Goal: Information Seeking & Learning: Understand process/instructions

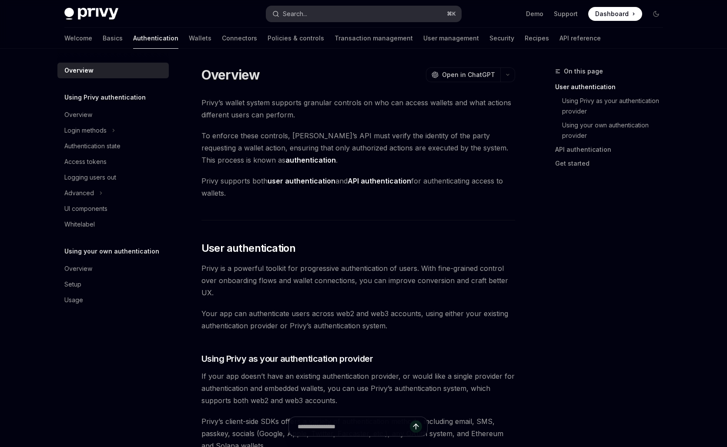
click at [301, 18] on div "Search..." at bounding box center [295, 14] width 24 height 10
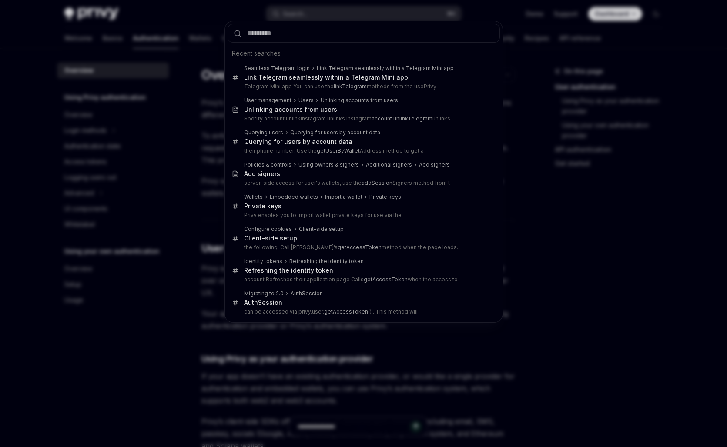
click at [200, 42] on div "Recent searches Seamless Telegram login Link Telegram seamlessly within a Teleg…" at bounding box center [363, 223] width 727 height 447
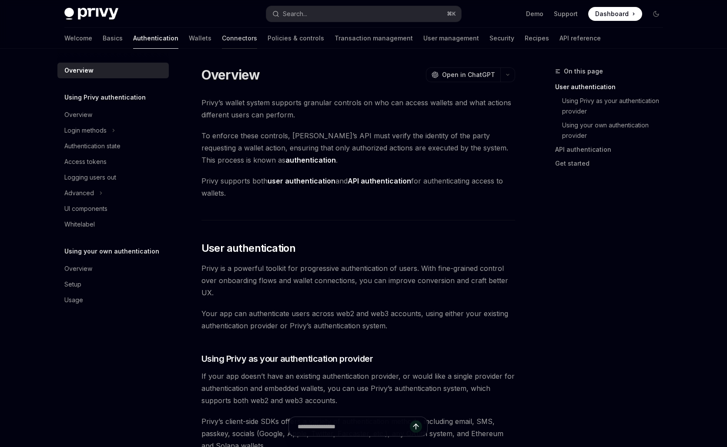
click at [222, 40] on link "Connectors" at bounding box center [239, 38] width 35 height 21
type textarea "*"
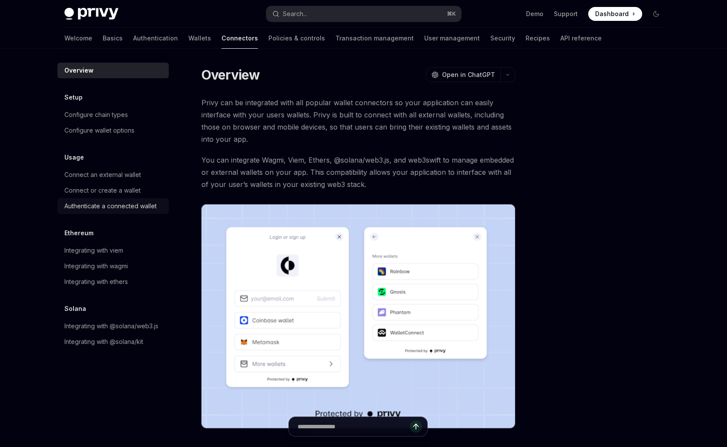
click at [101, 204] on div "Authenticate a connected wallet" at bounding box center [110, 206] width 92 height 10
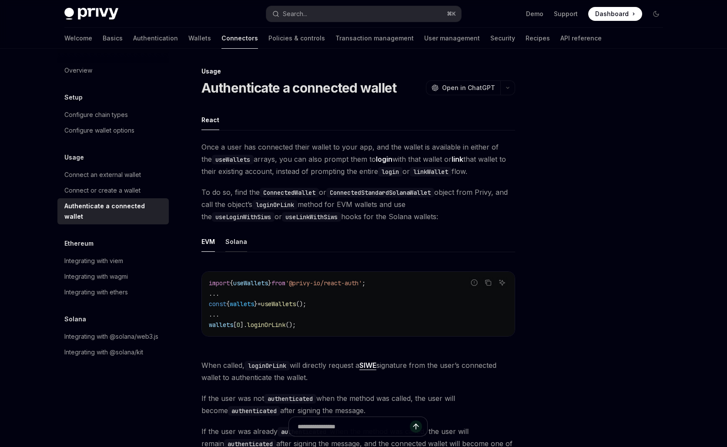
click at [234, 240] on div "Solana" at bounding box center [236, 242] width 22 height 20
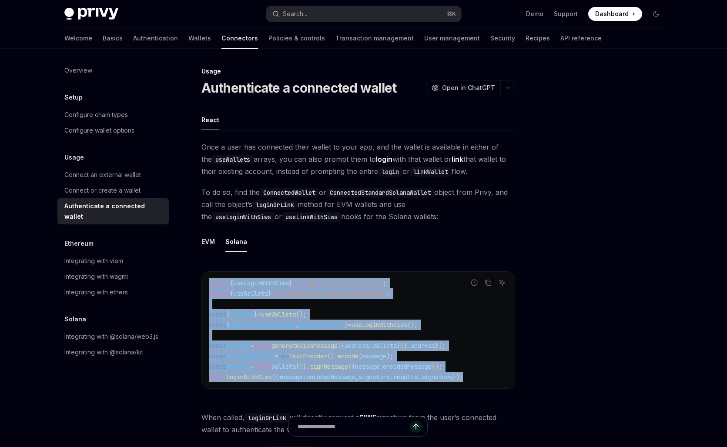
drag, startPoint x: 491, startPoint y: 378, endPoint x: 207, endPoint y: 285, distance: 298.7
click at [207, 285] on div "import { useLoginWithSiws } from '@privy-io/react-auth' ; import { useWallets }…" at bounding box center [358, 330] width 313 height 117
copy code "import { useLoginWithSiws } from '@privy-io/react-auth' ; import { useWallets }…"
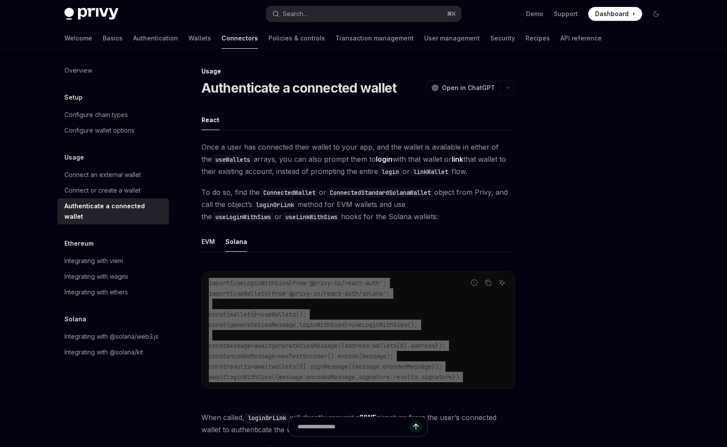
type textarea "*"
